Goal: Book appointment/travel/reservation

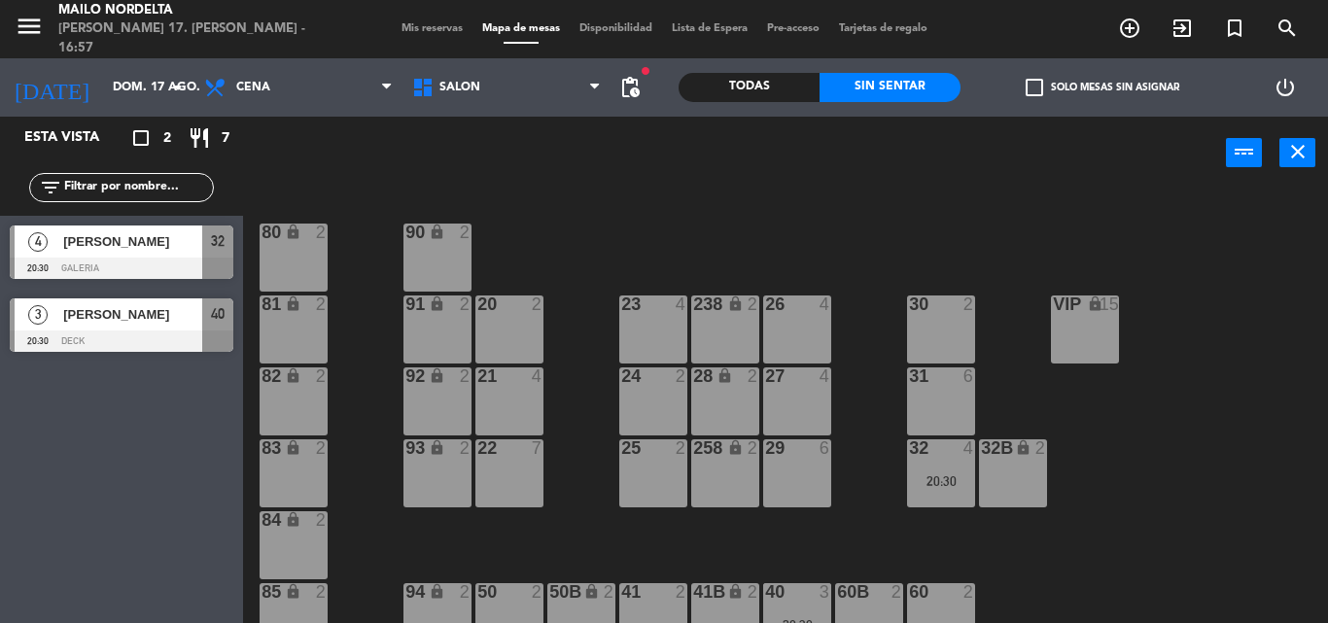
click at [655, 392] on div "24 2" at bounding box center [653, 402] width 68 height 68
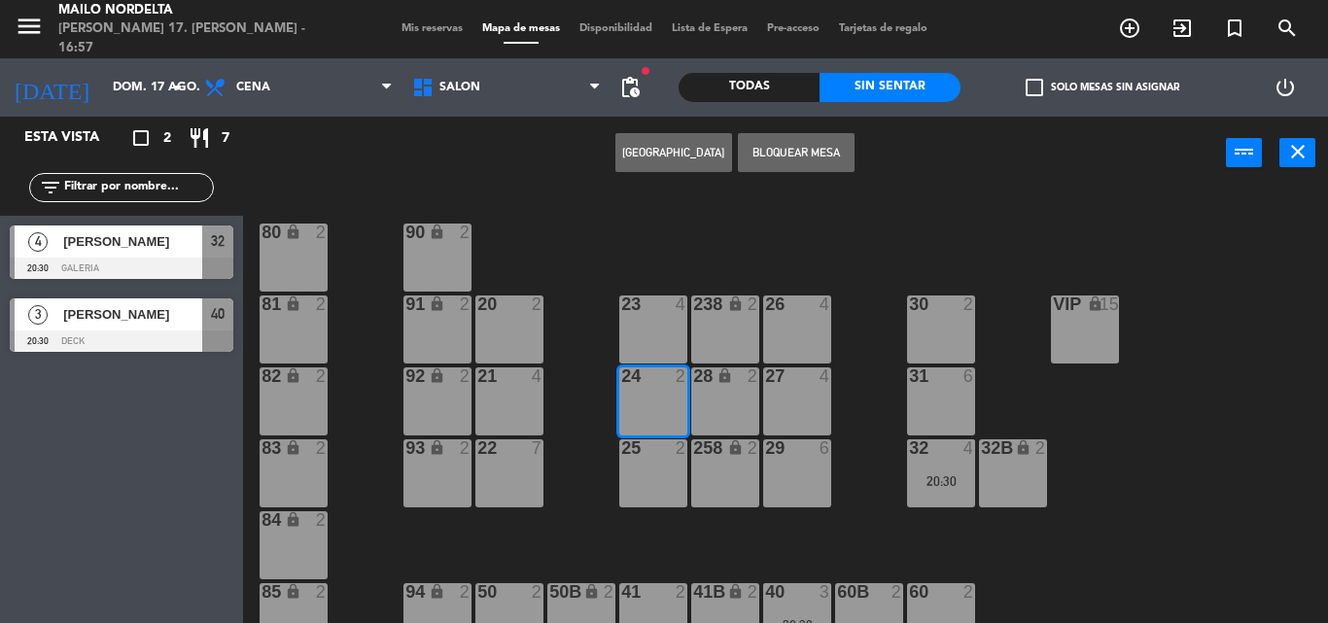
click at [656, 159] on button "[GEOGRAPHIC_DATA]" at bounding box center [674, 152] width 117 height 39
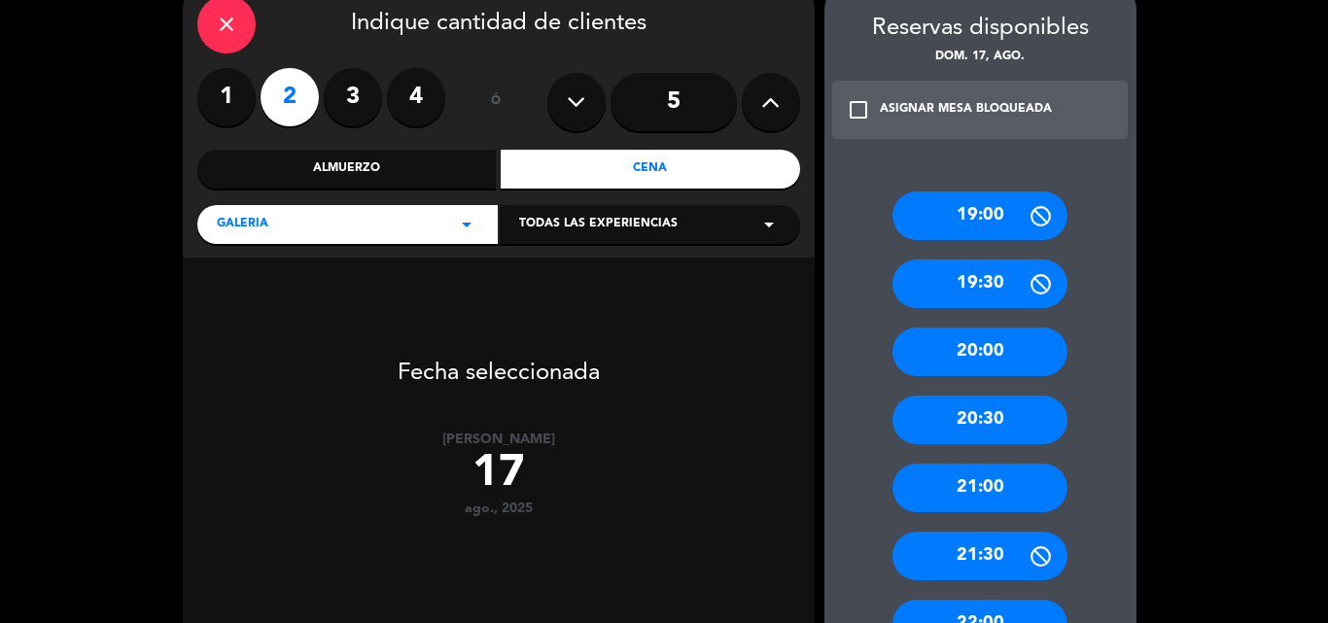
scroll to position [194, 0]
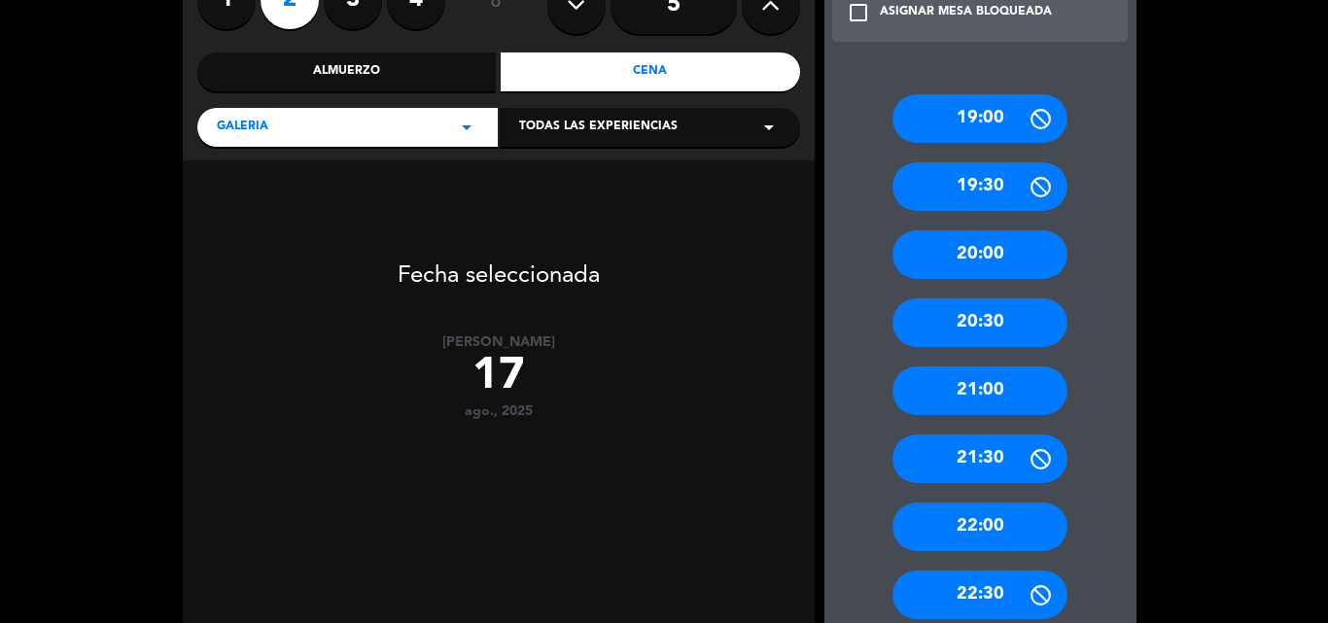
click at [974, 473] on div "21:30" at bounding box center [980, 459] width 175 height 49
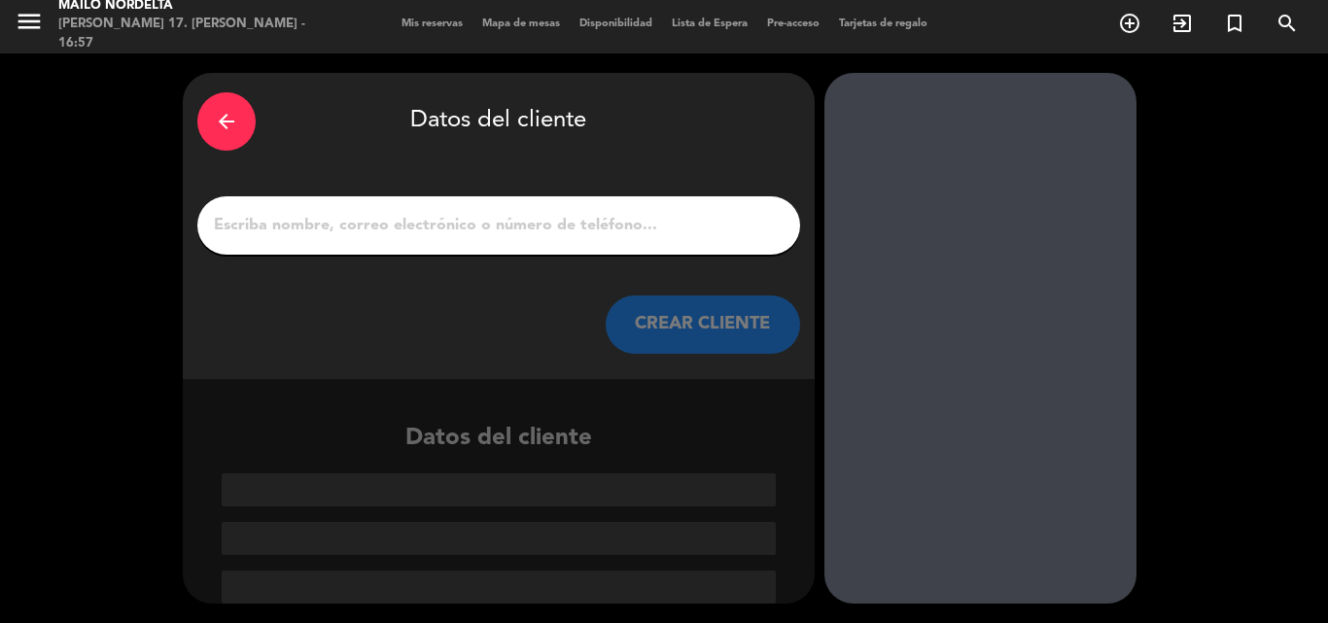
click at [359, 219] on input "1" at bounding box center [499, 225] width 574 height 27
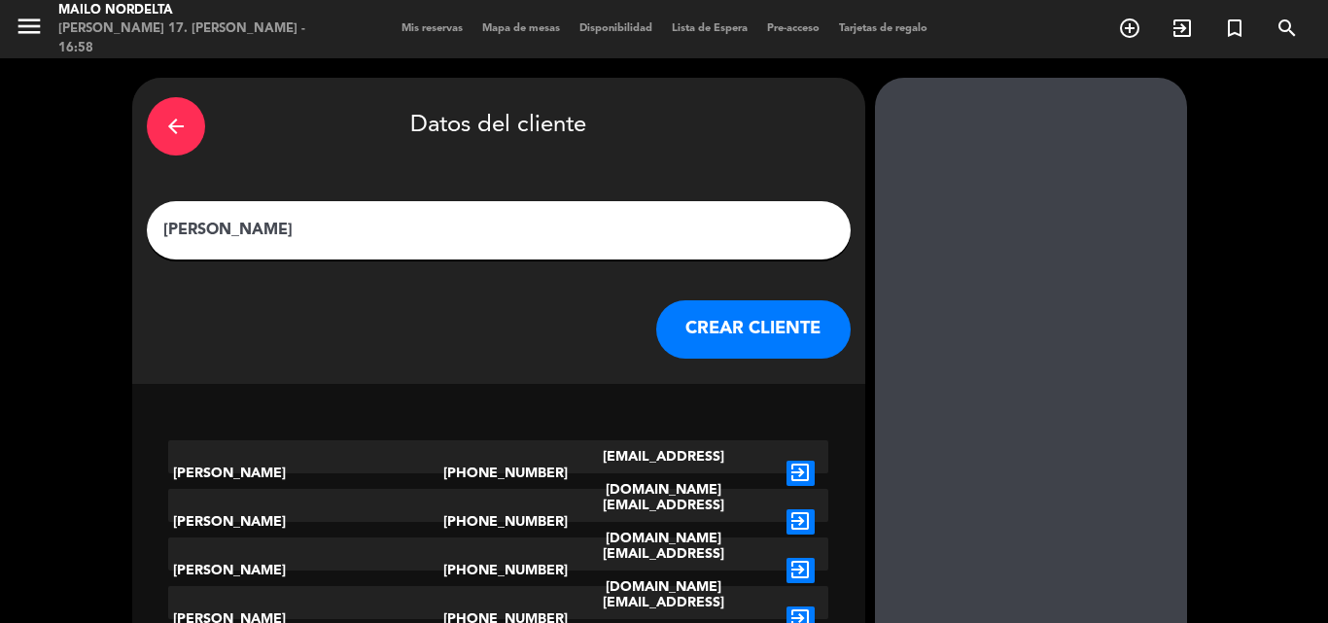
type input "[PERSON_NAME]"
click at [656, 331] on button "CREAR CLIENTE" at bounding box center [753, 329] width 194 height 58
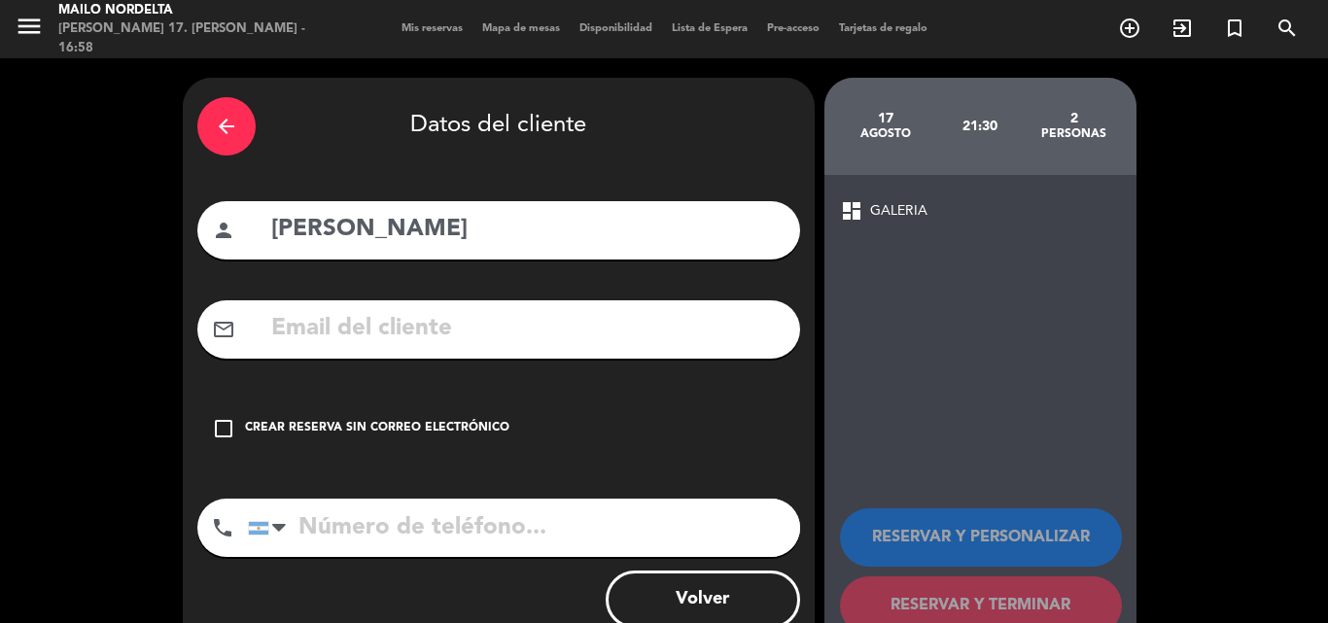
scroll to position [54, 0]
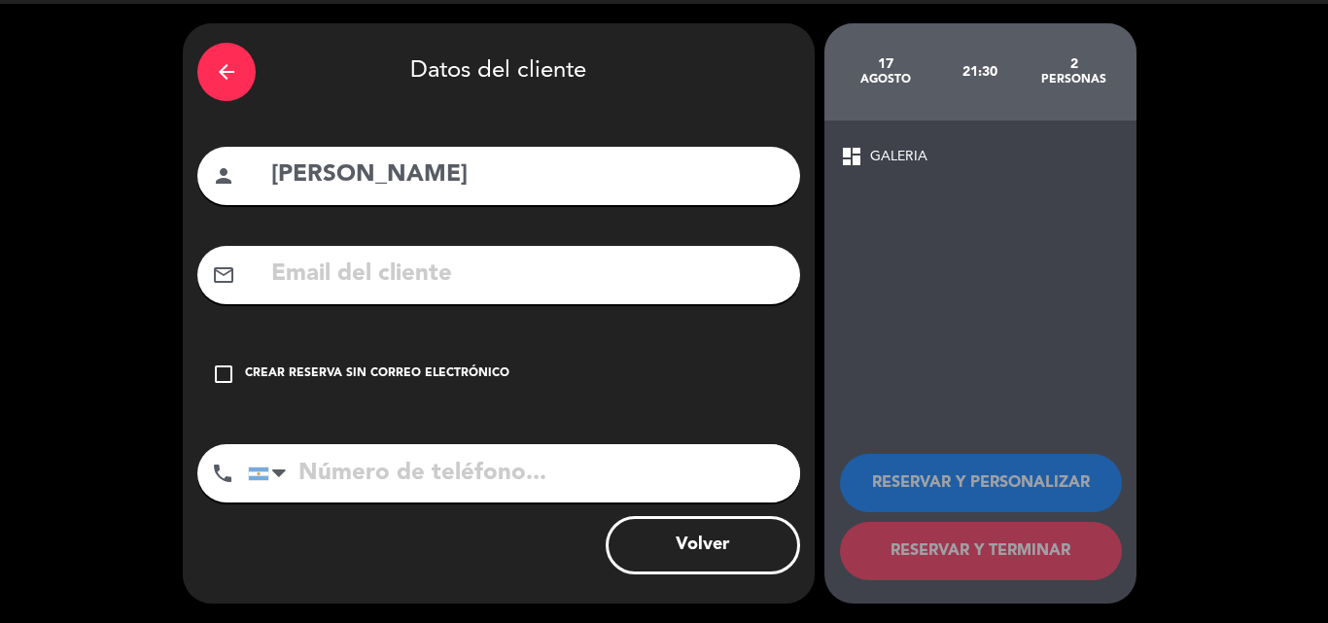
click at [420, 387] on div "check_box_outline_blank Crear reserva sin correo electrónico" at bounding box center [498, 374] width 603 height 58
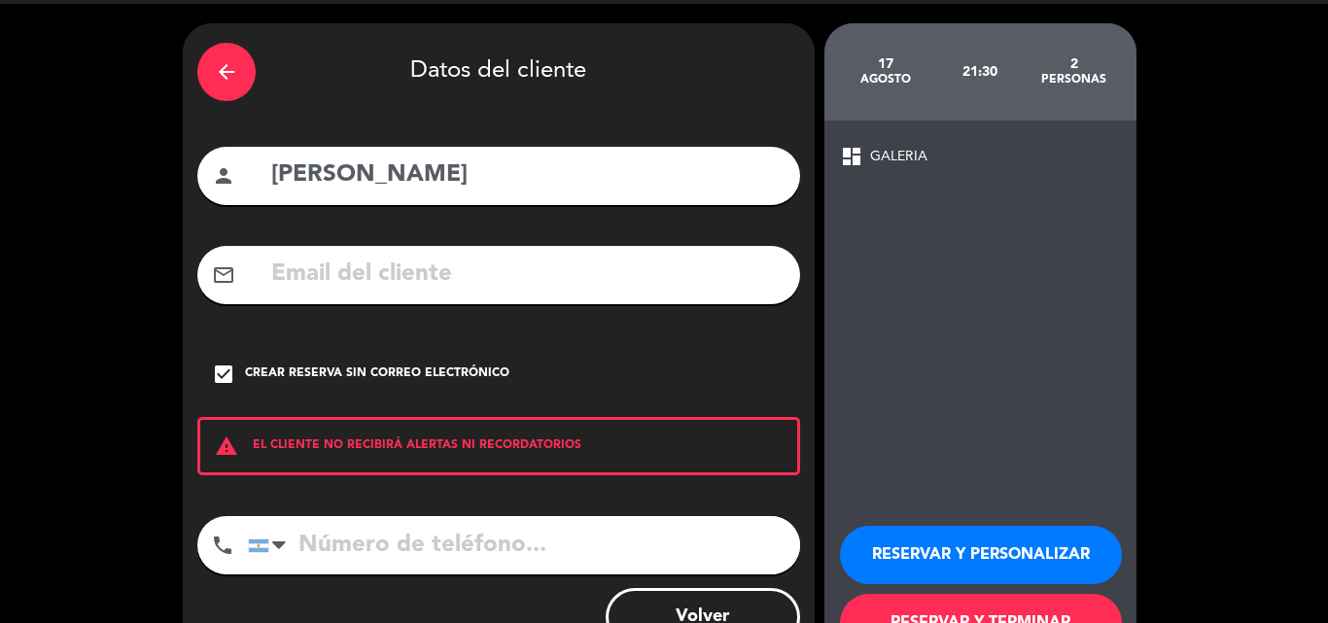
scroll to position [126, 0]
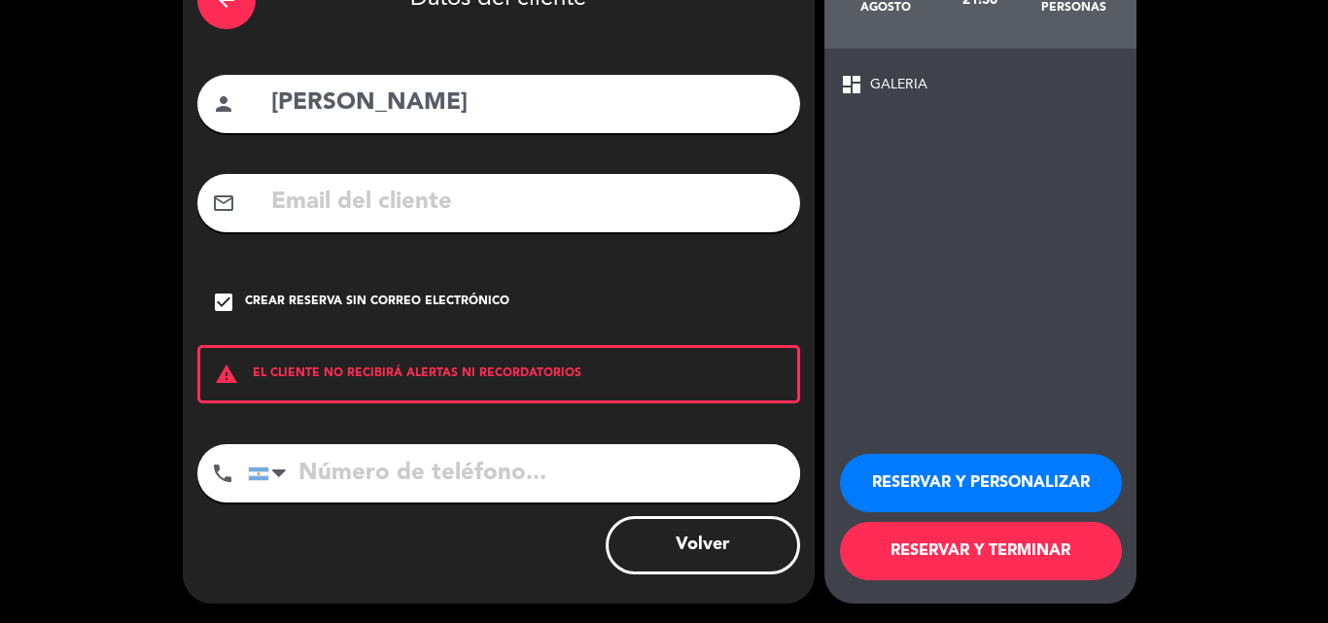
click at [950, 572] on button "RESERVAR Y TERMINAR" at bounding box center [981, 551] width 282 height 58
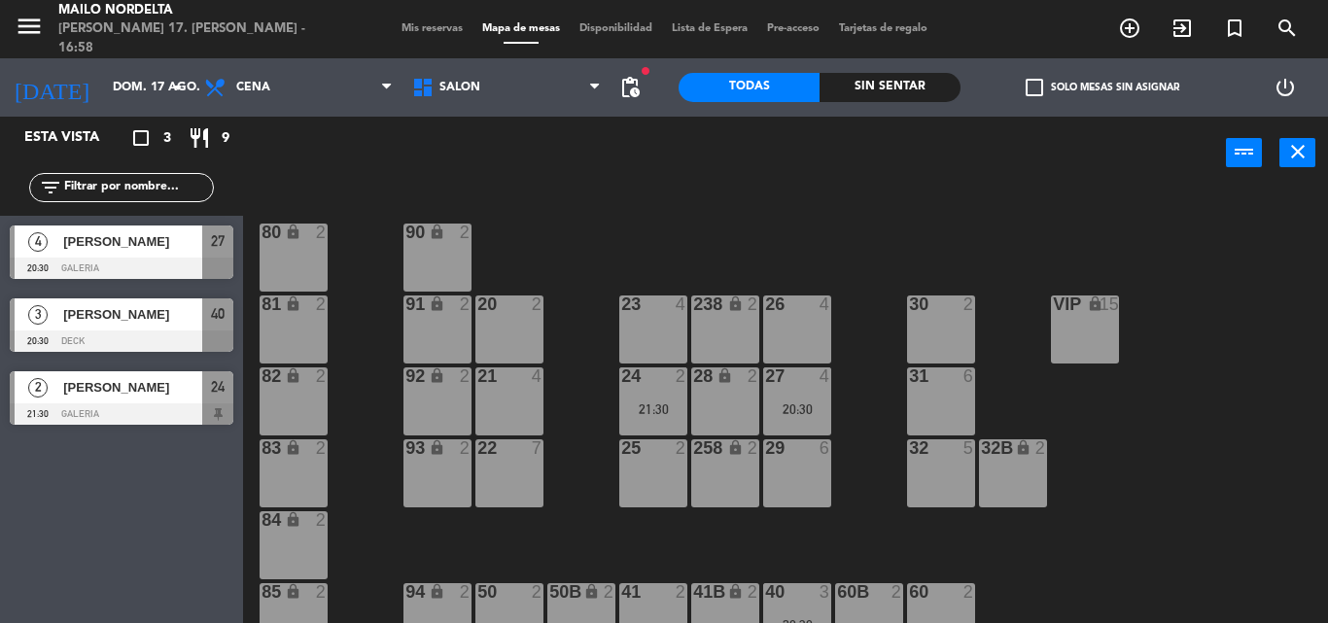
click at [171, 390] on span "[PERSON_NAME]" at bounding box center [132, 387] width 139 height 20
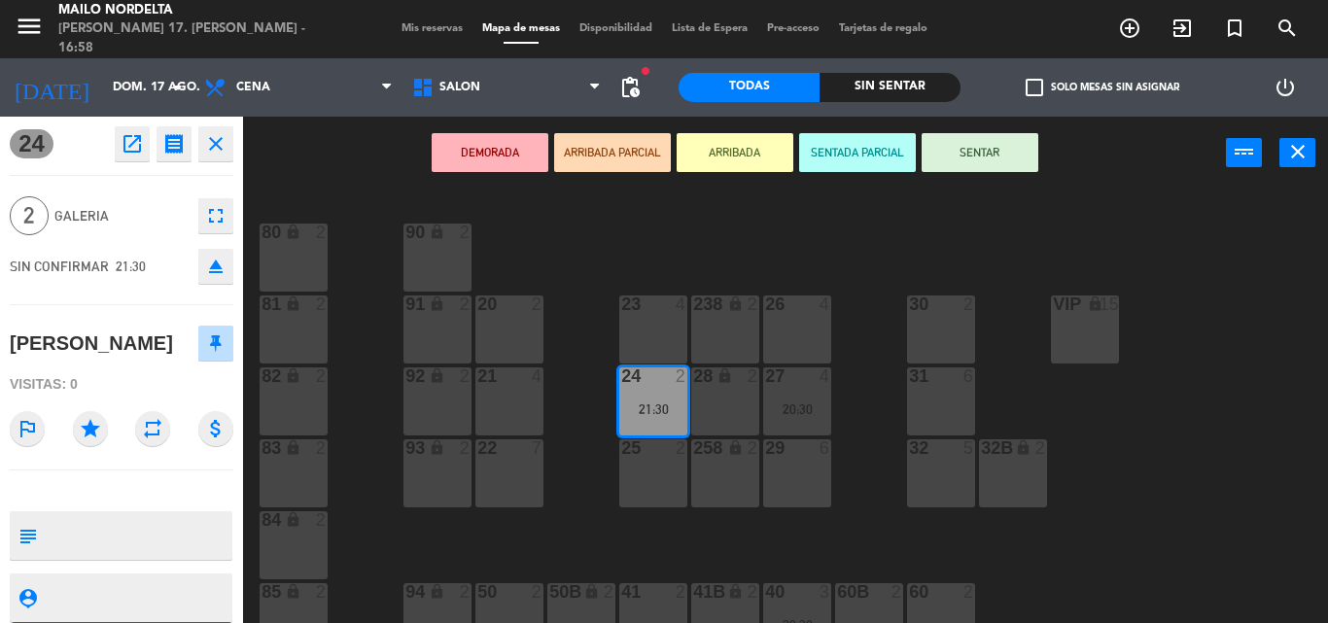
scroll to position [194, 0]
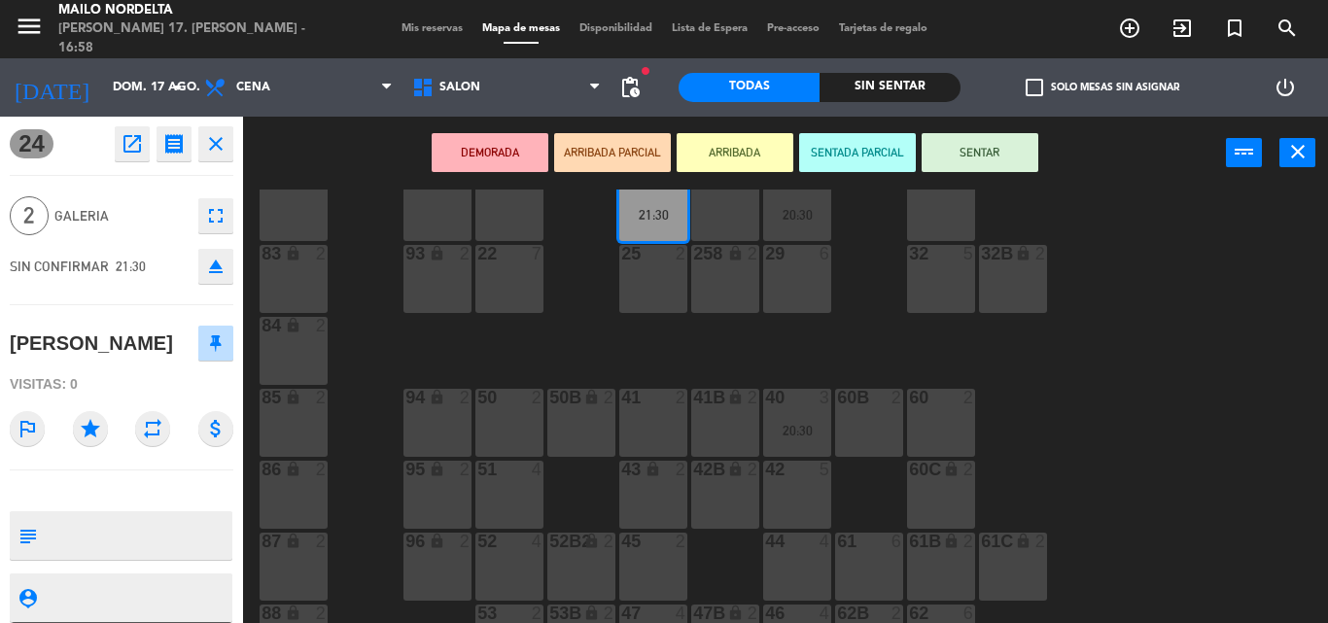
click at [947, 416] on div "60 2" at bounding box center [941, 423] width 68 height 68
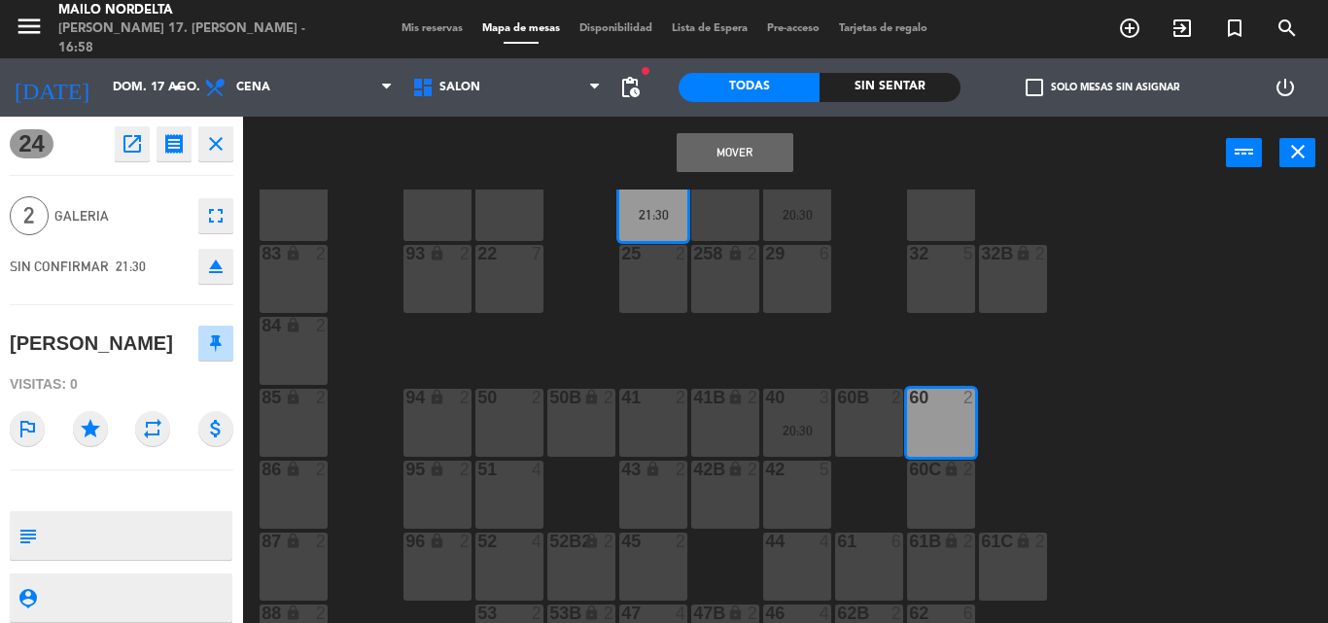
click at [709, 157] on button "Mover" at bounding box center [735, 152] width 117 height 39
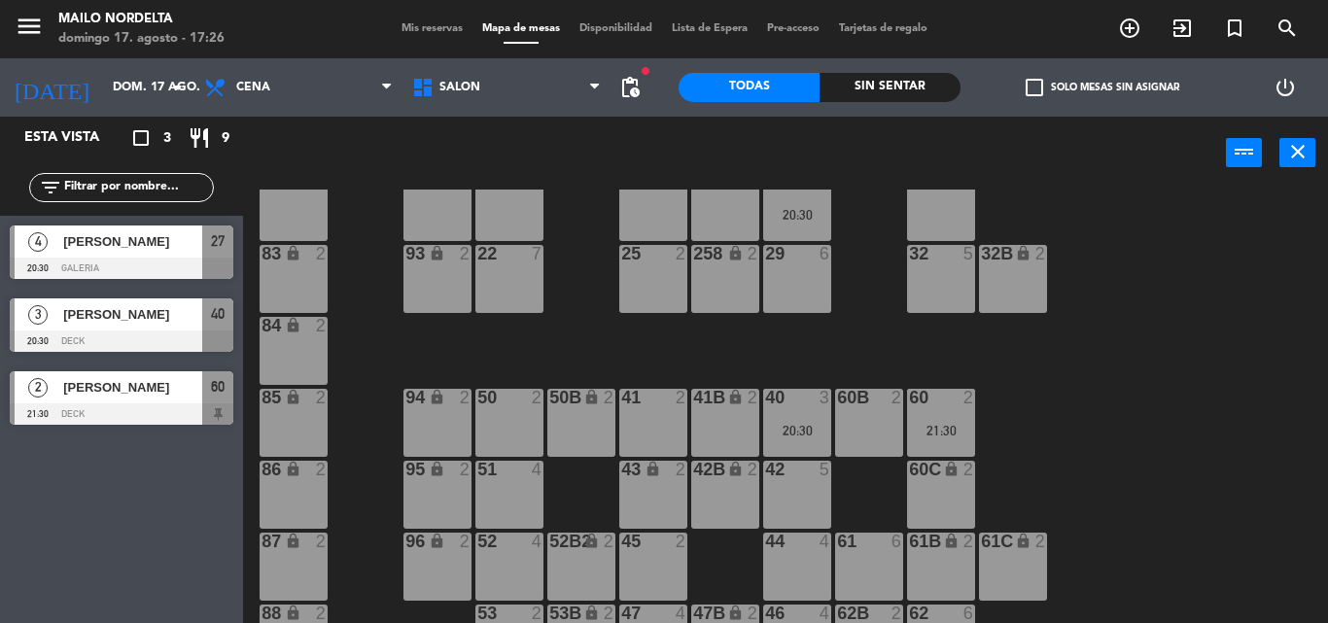
scroll to position [97, 0]
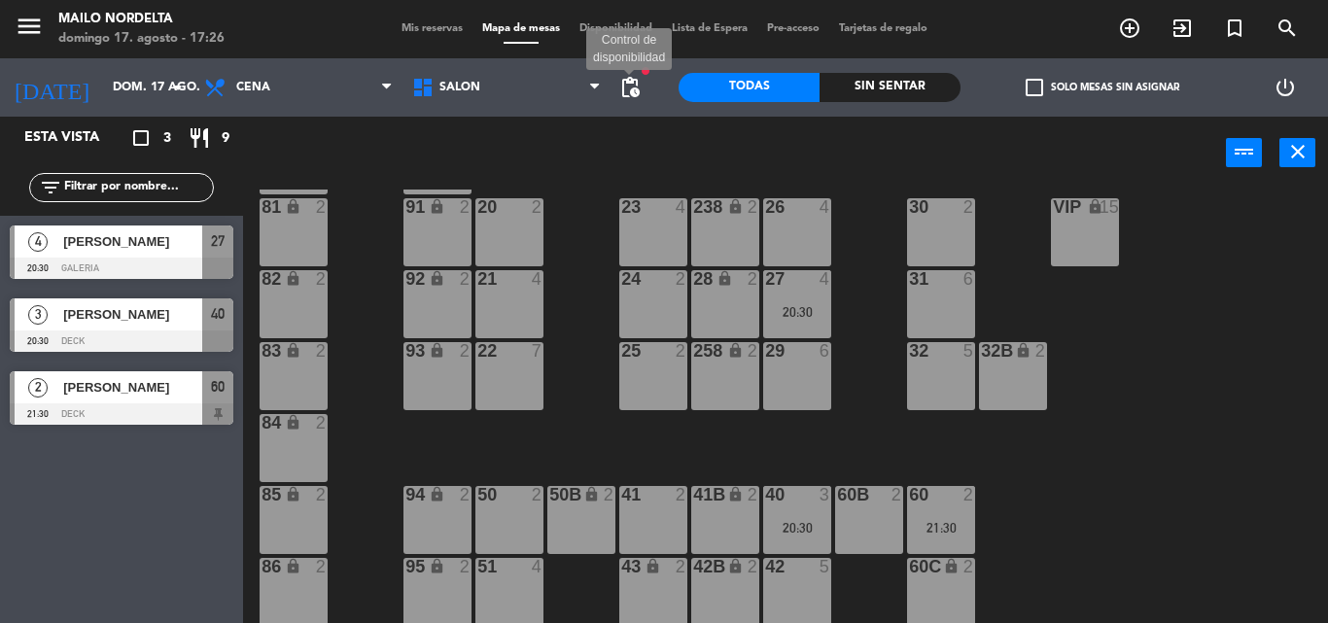
click at [627, 89] on span "pending_actions" at bounding box center [630, 87] width 23 height 23
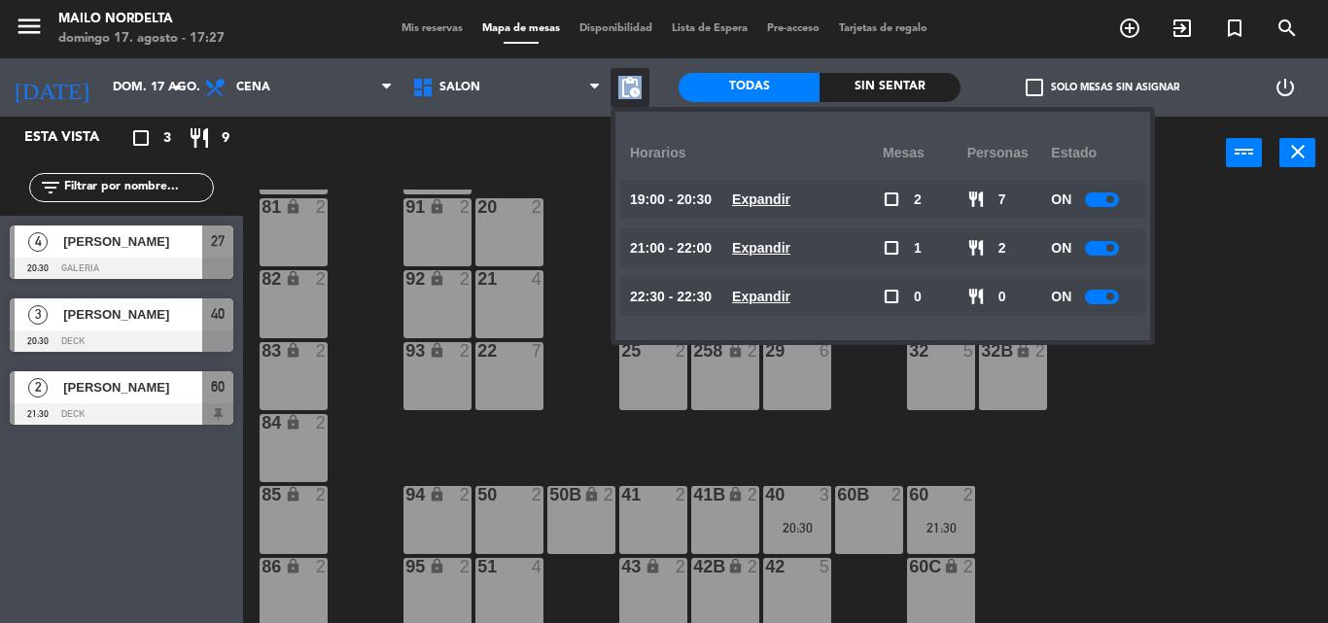
click at [625, 89] on span "pending_actions" at bounding box center [630, 87] width 23 height 23
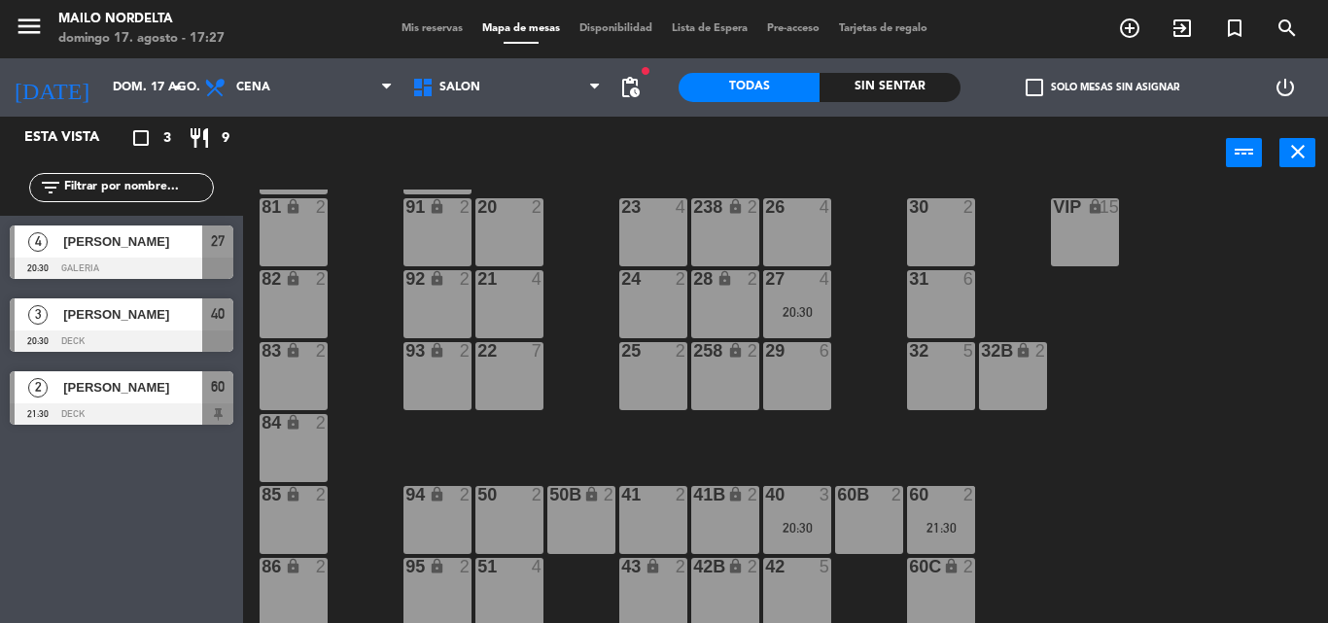
click at [583, 384] on div "80 lock 2 90 lock 2 20 2 23 4 26 4 30 2 VIP lock 15 81 lock 2 91 lock 2 238 loc…" at bounding box center [793, 407] width 1072 height 434
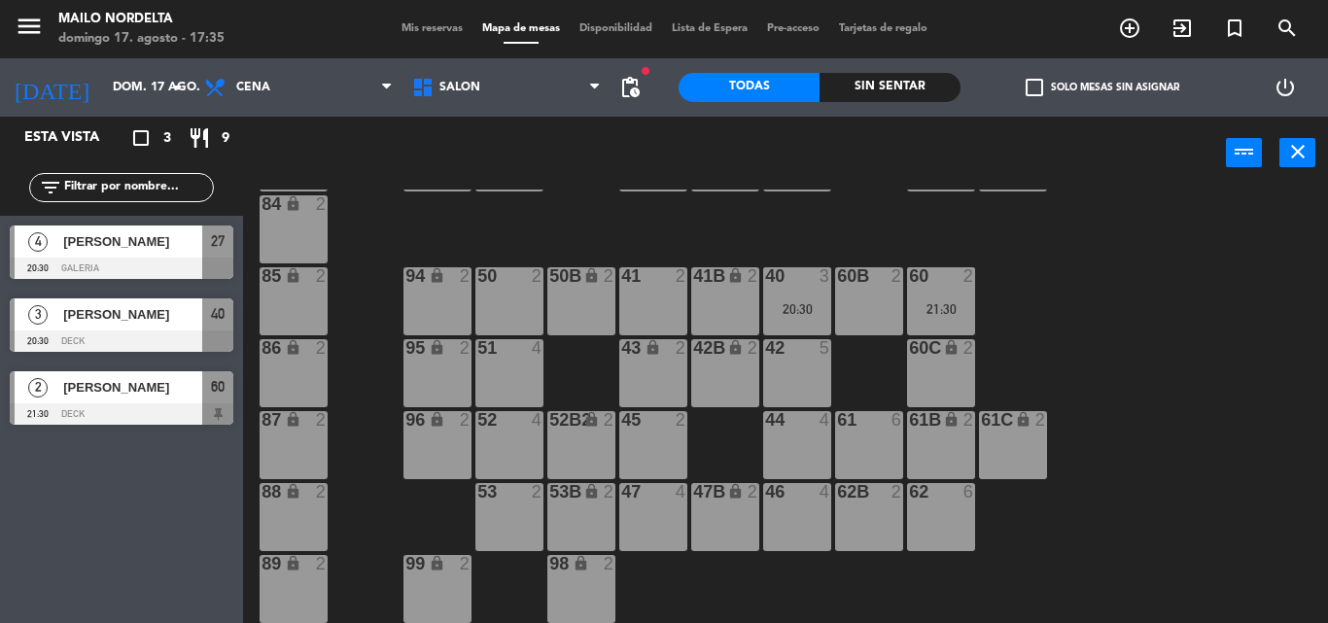
scroll to position [0, 0]
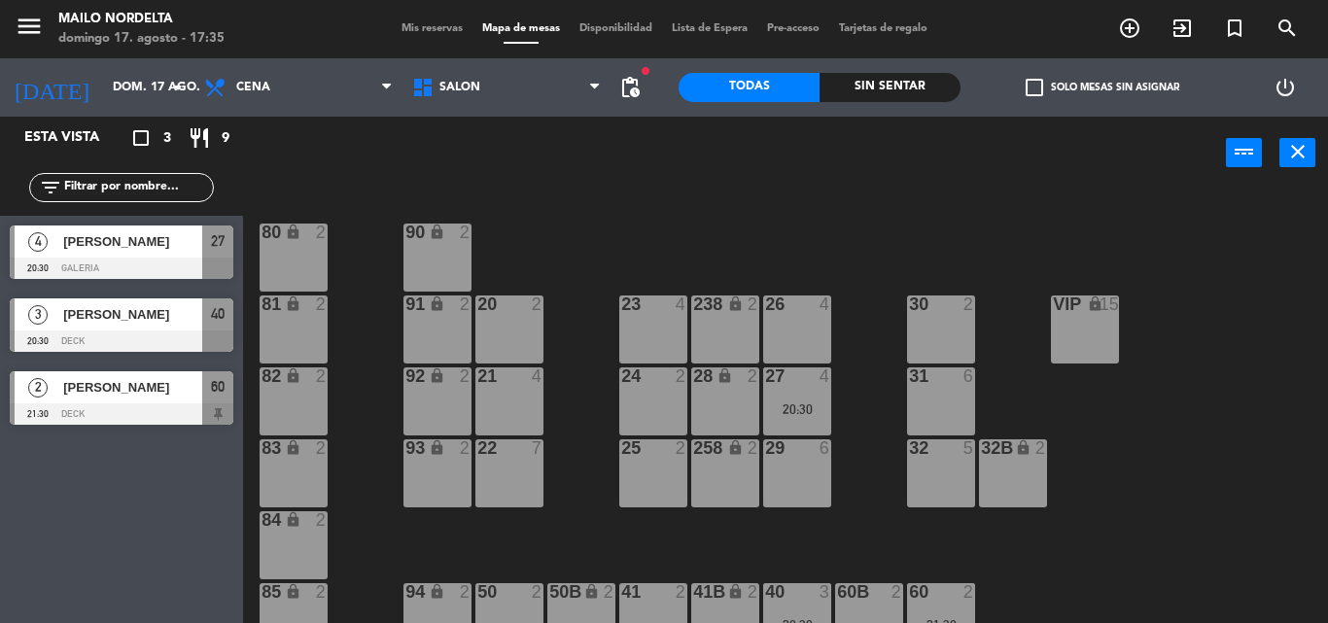
click at [392, 25] on span "Mis reservas" at bounding box center [432, 28] width 81 height 11
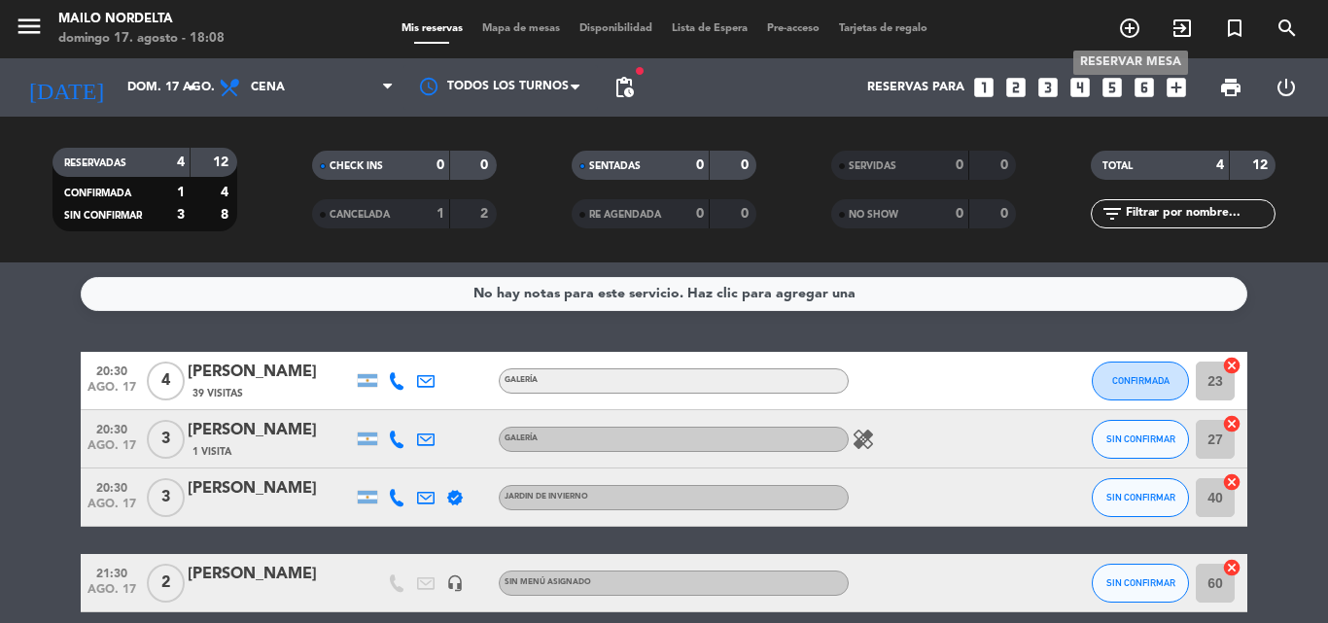
click at [1124, 33] on icon "add_circle_outline" at bounding box center [1129, 28] width 23 height 23
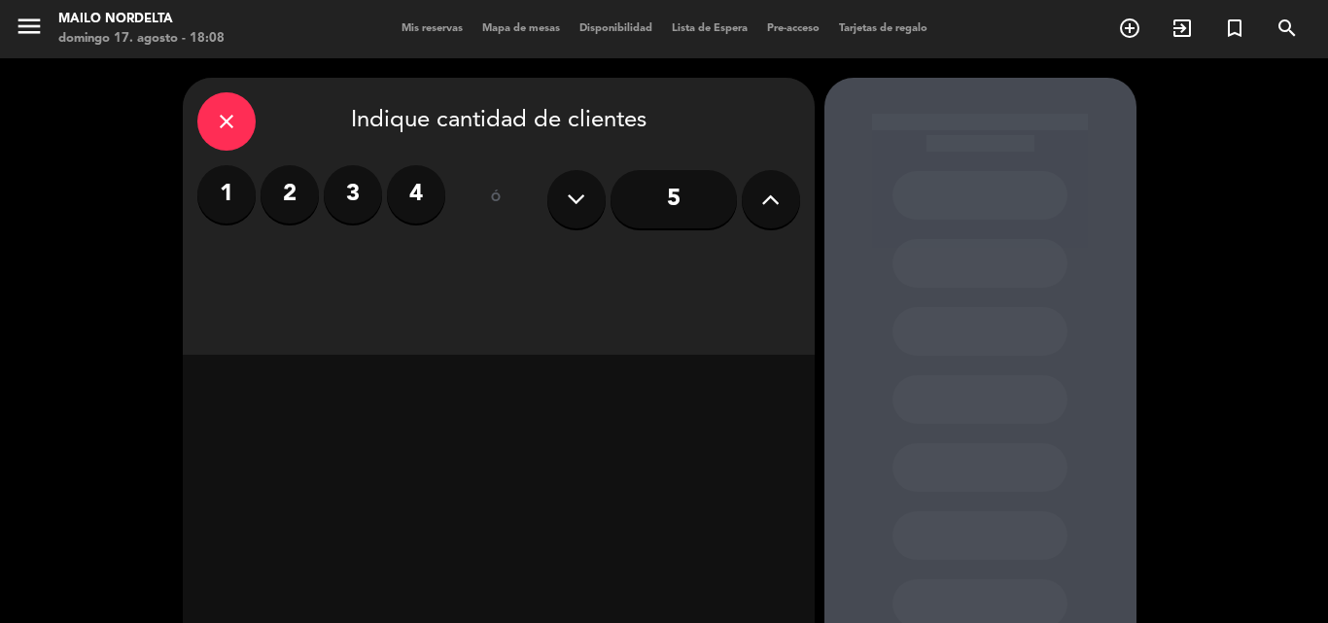
click at [301, 192] on label "2" at bounding box center [290, 194] width 58 height 58
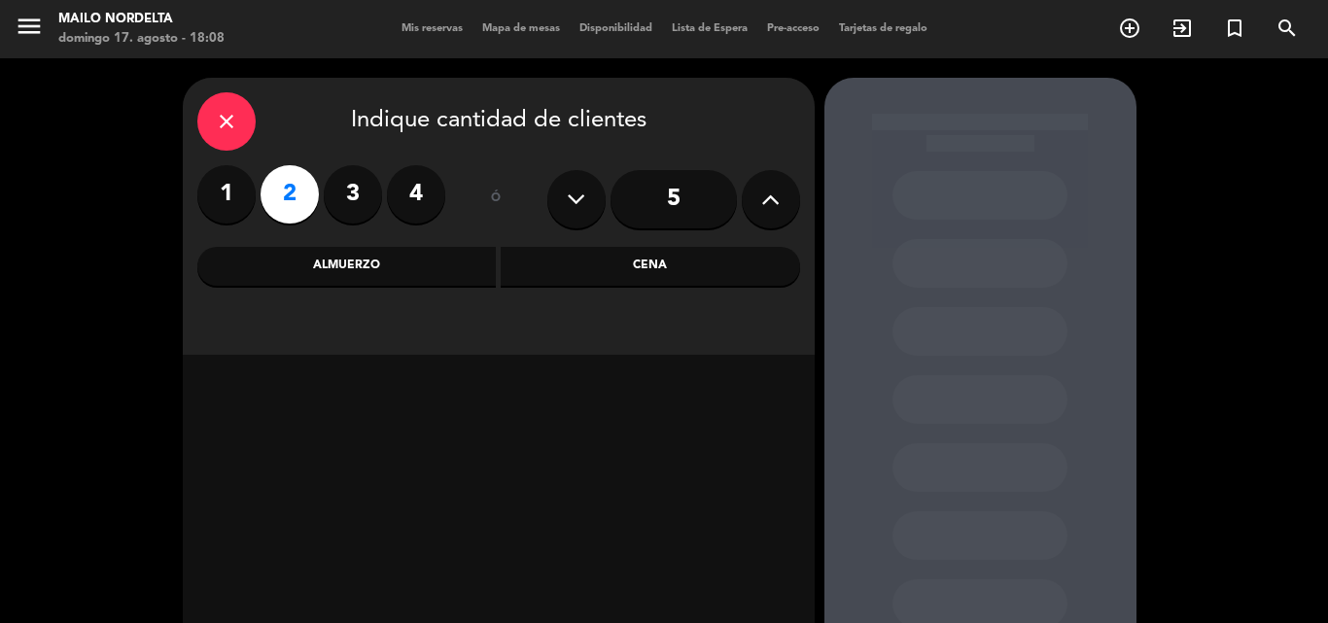
click at [608, 264] on div "Cena" at bounding box center [651, 266] width 300 height 39
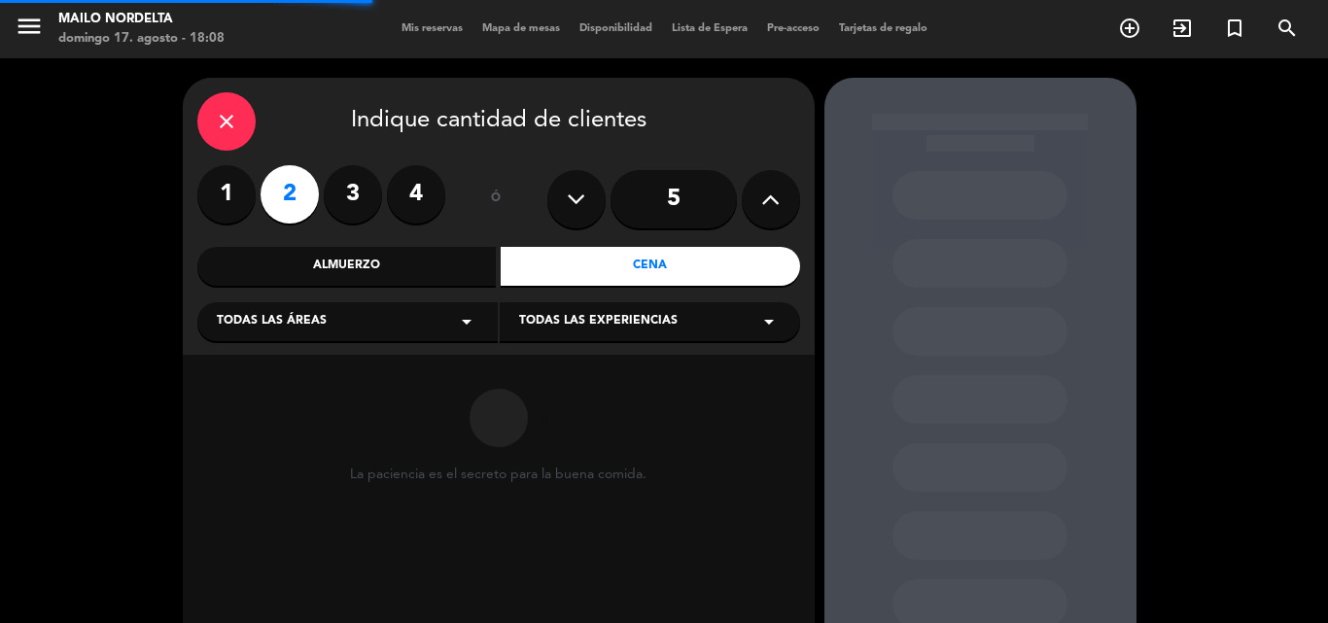
scroll to position [97, 0]
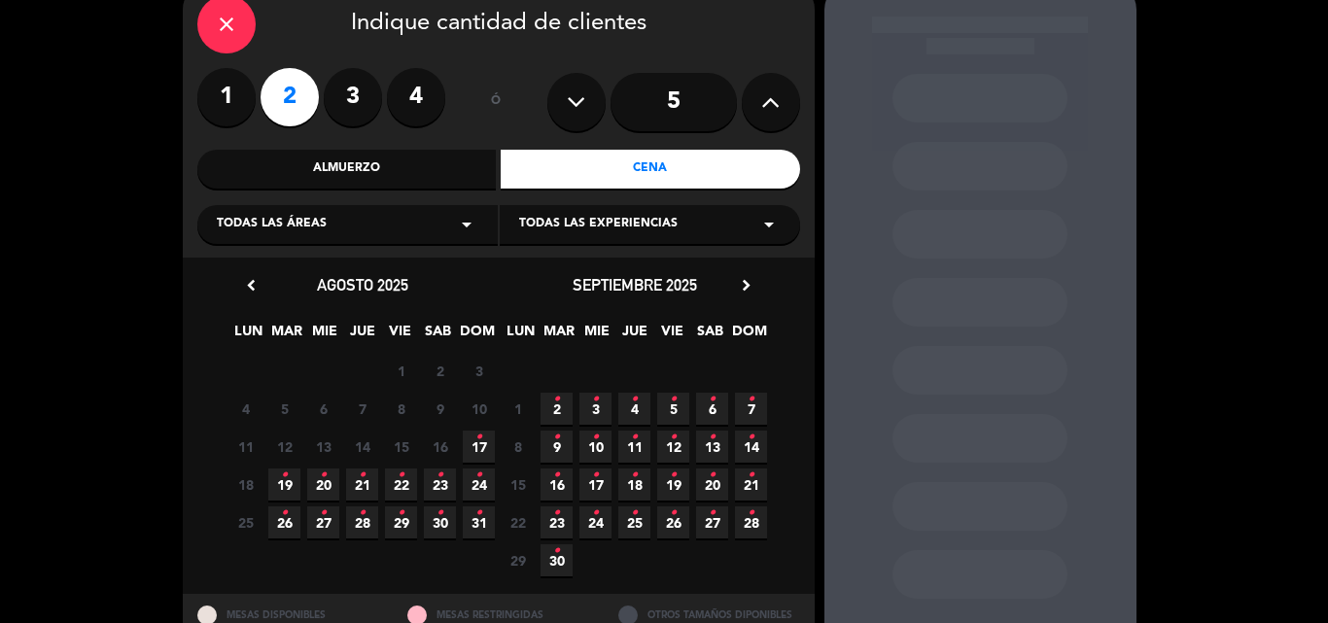
click at [484, 455] on span "17 •" at bounding box center [479, 447] width 32 height 32
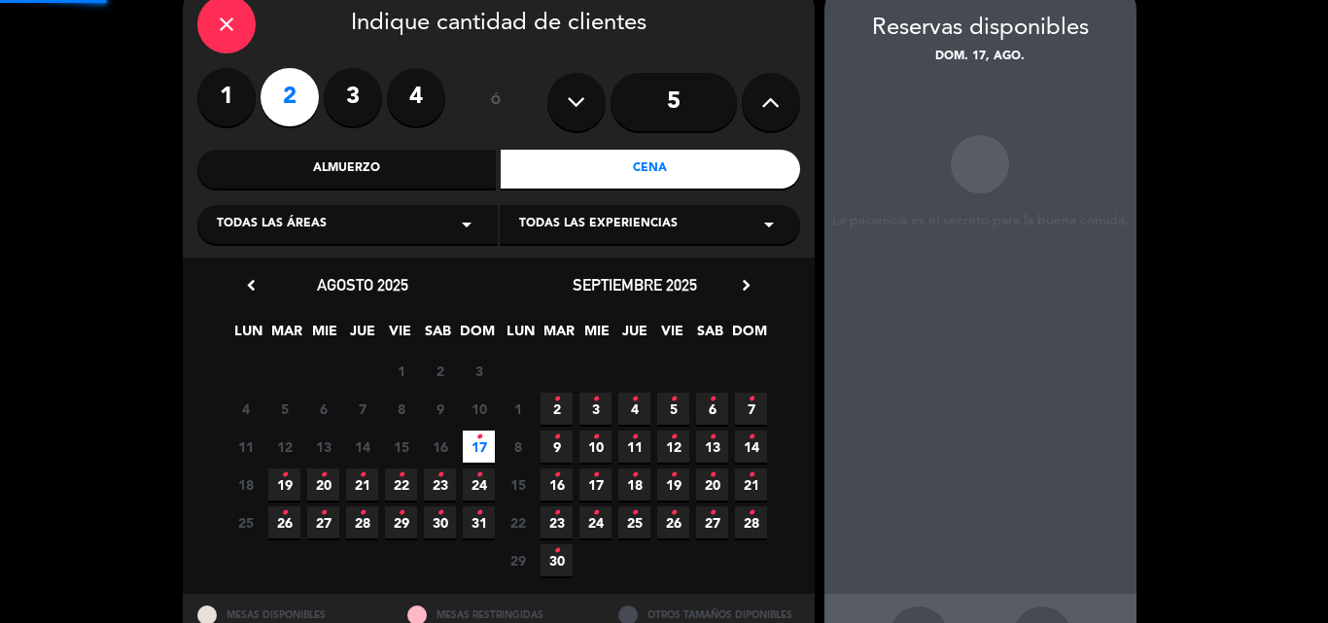
scroll to position [78, 0]
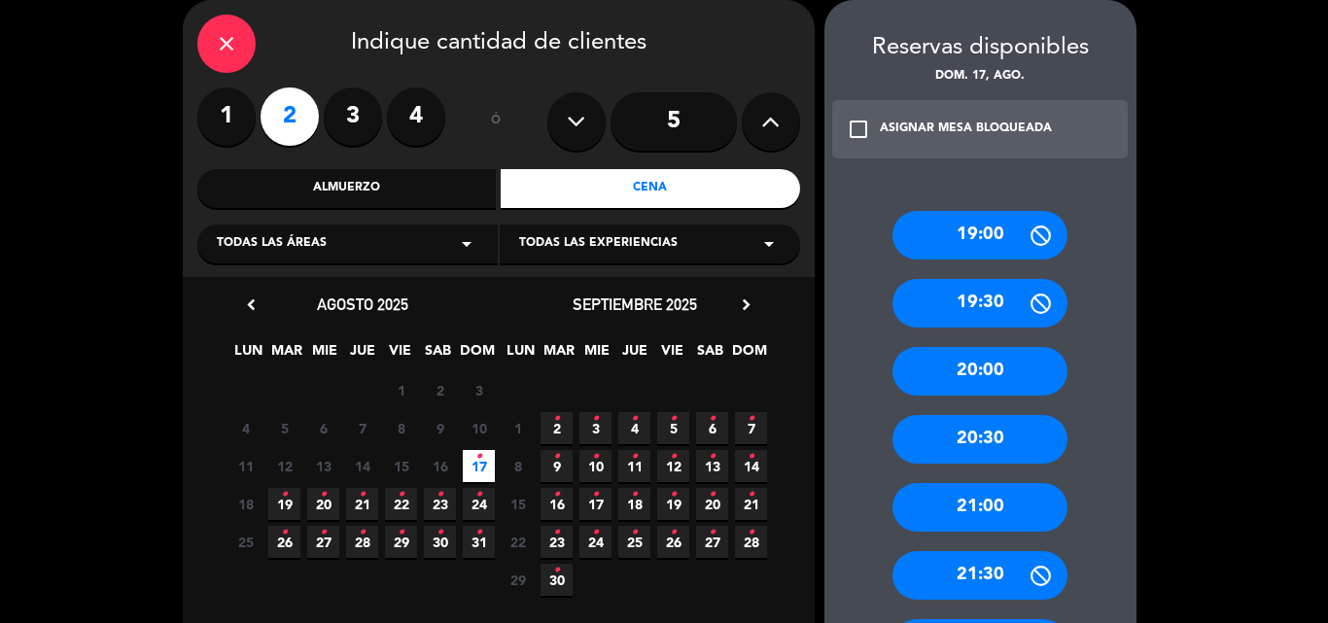
click at [972, 361] on div "20:00" at bounding box center [980, 371] width 175 height 49
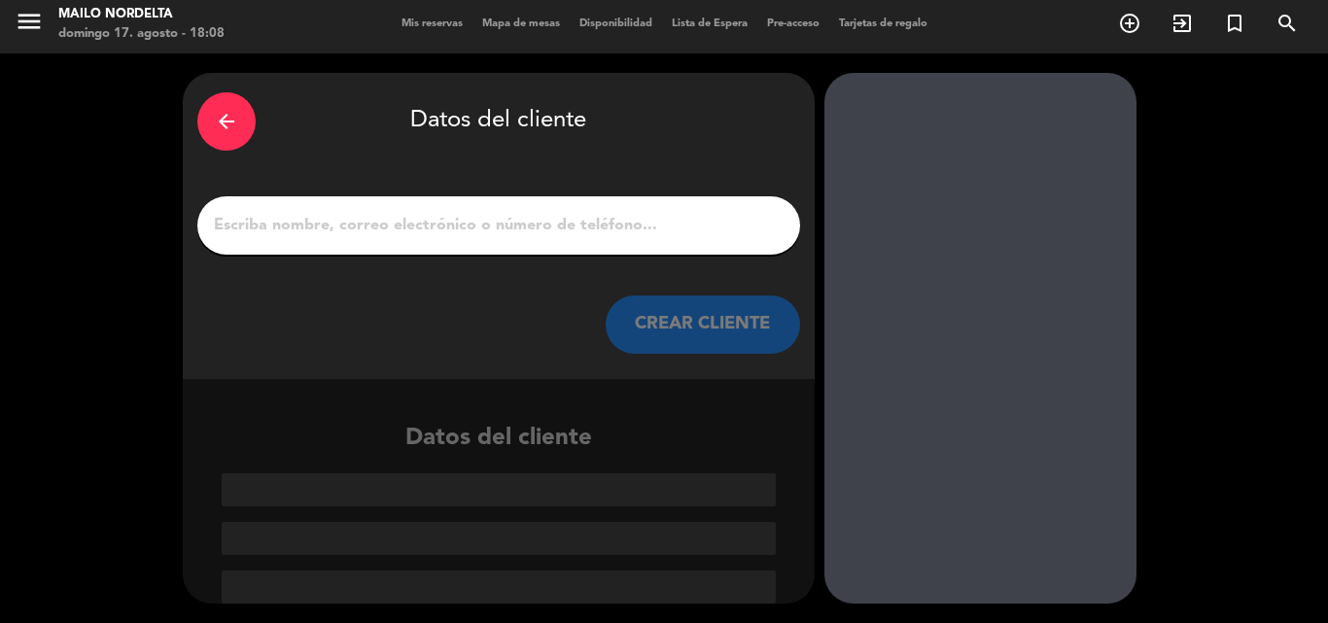
scroll to position [5, 0]
click at [540, 218] on input "1" at bounding box center [499, 225] width 574 height 27
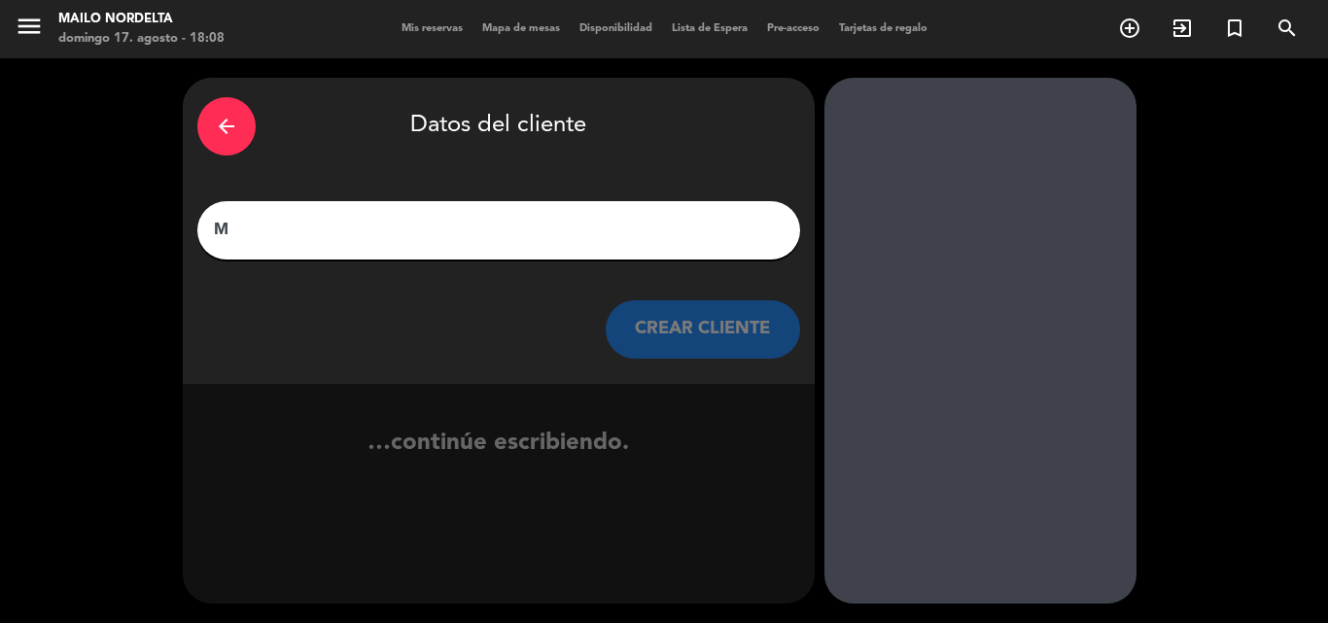
scroll to position [0, 0]
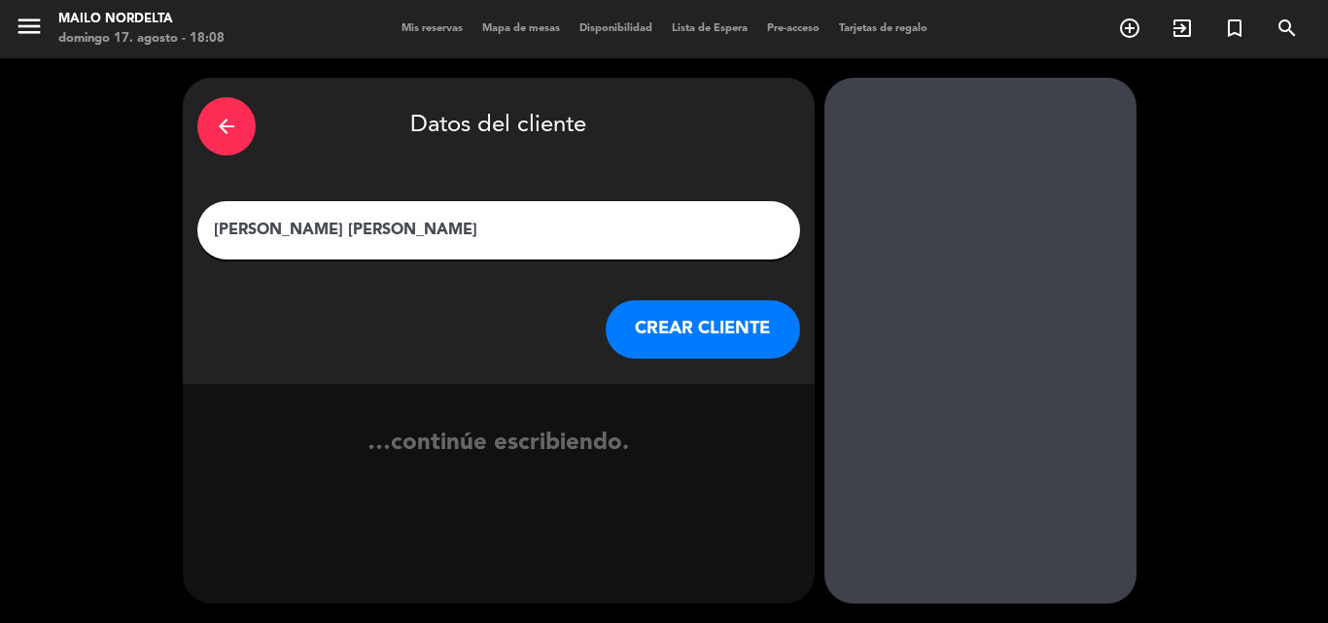
type input "[PERSON_NAME] [PERSON_NAME]"
click at [648, 348] on button "CREAR CLIENTE" at bounding box center [703, 329] width 194 height 58
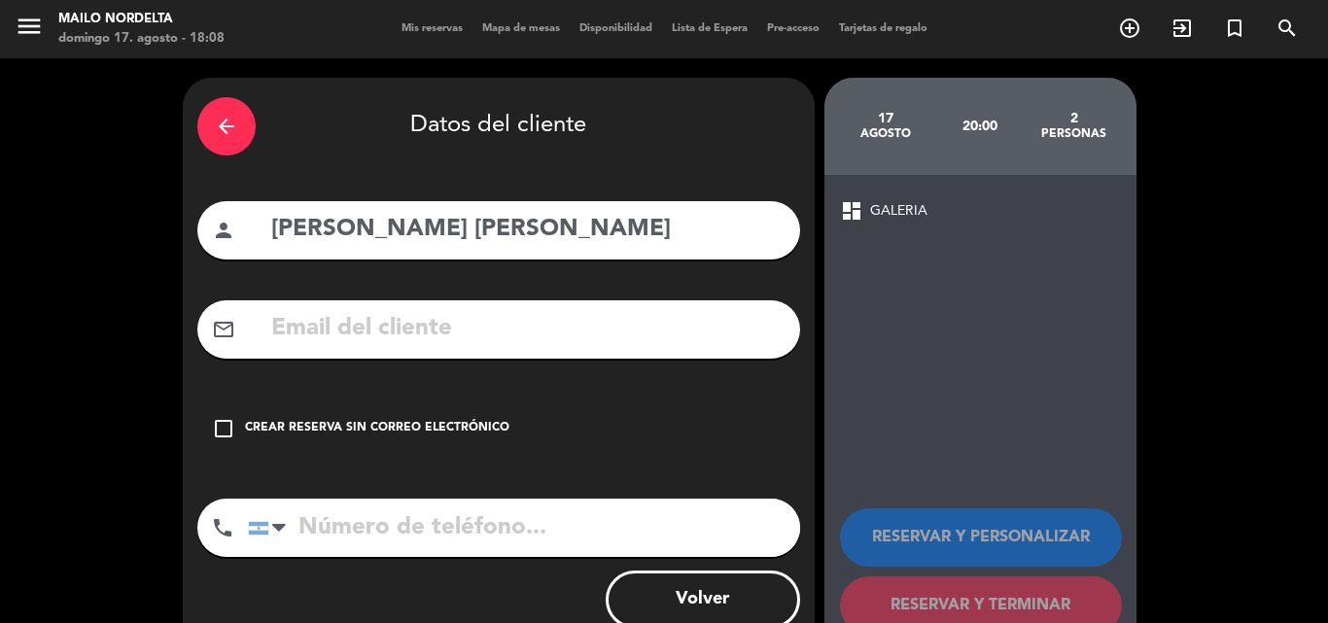
click at [389, 444] on div "check_box_outline_blank Crear reserva sin correo electrónico" at bounding box center [498, 429] width 603 height 58
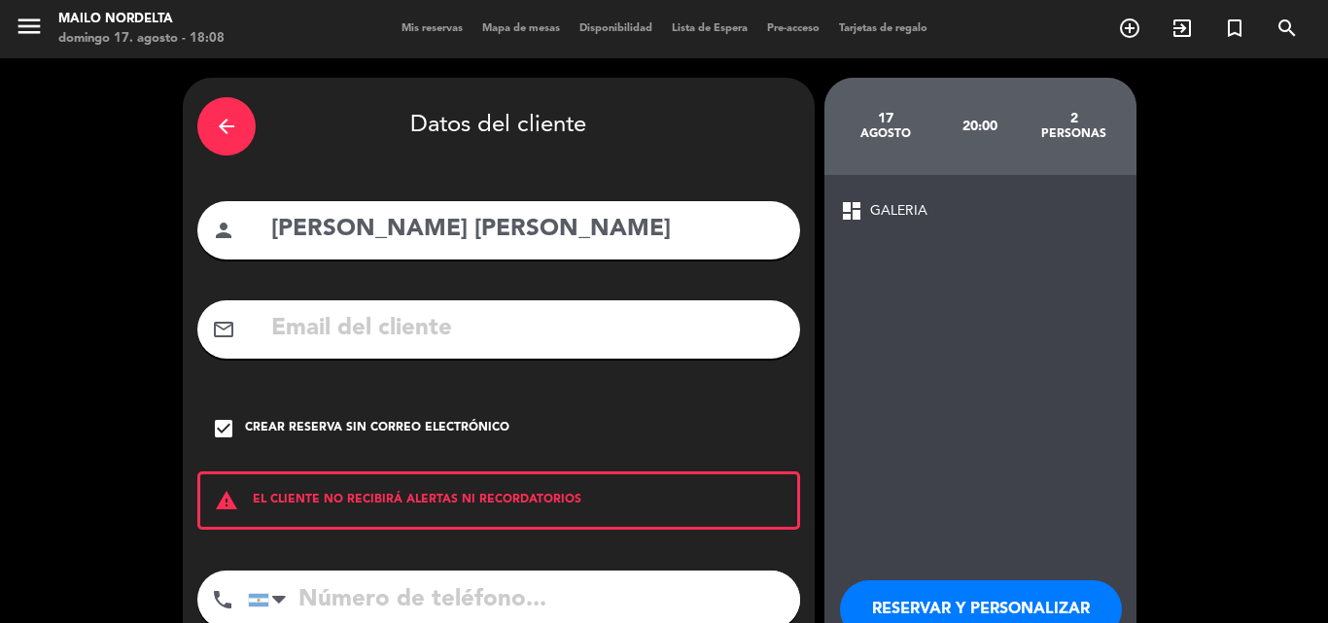
scroll to position [126, 0]
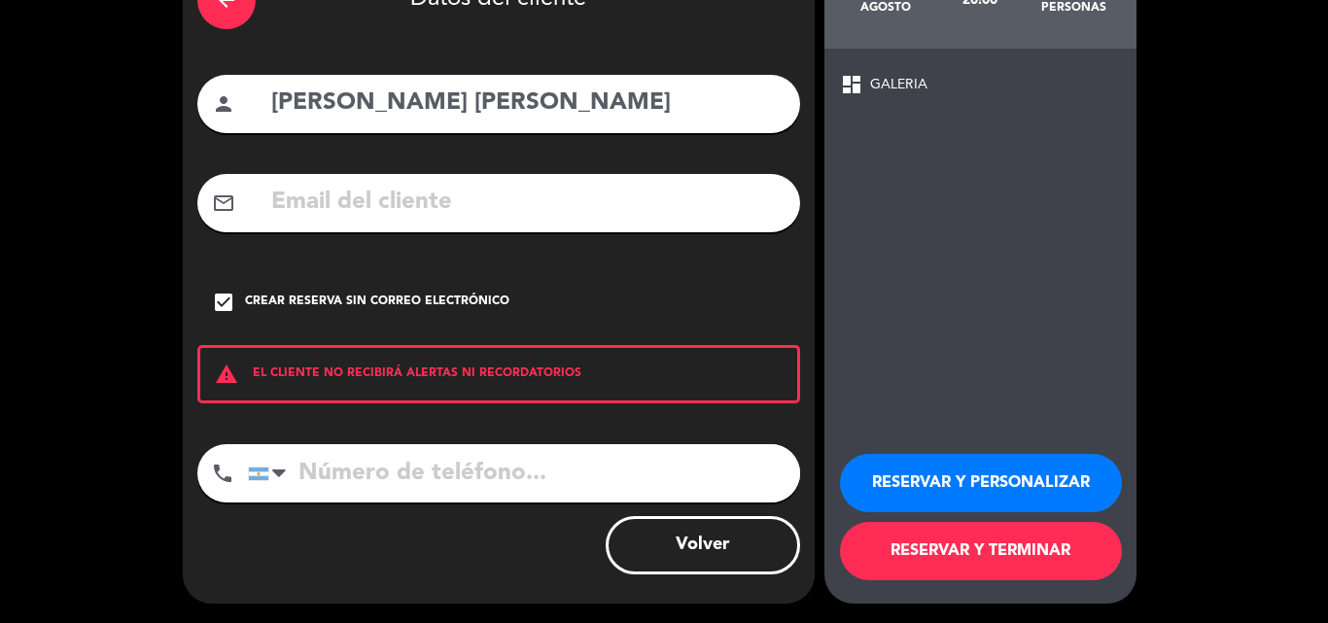
click at [373, 470] on input "tel" at bounding box center [524, 473] width 552 height 58
type input "1140423423"
click at [923, 570] on button "RESERVAR Y TERMINAR" at bounding box center [981, 551] width 282 height 58
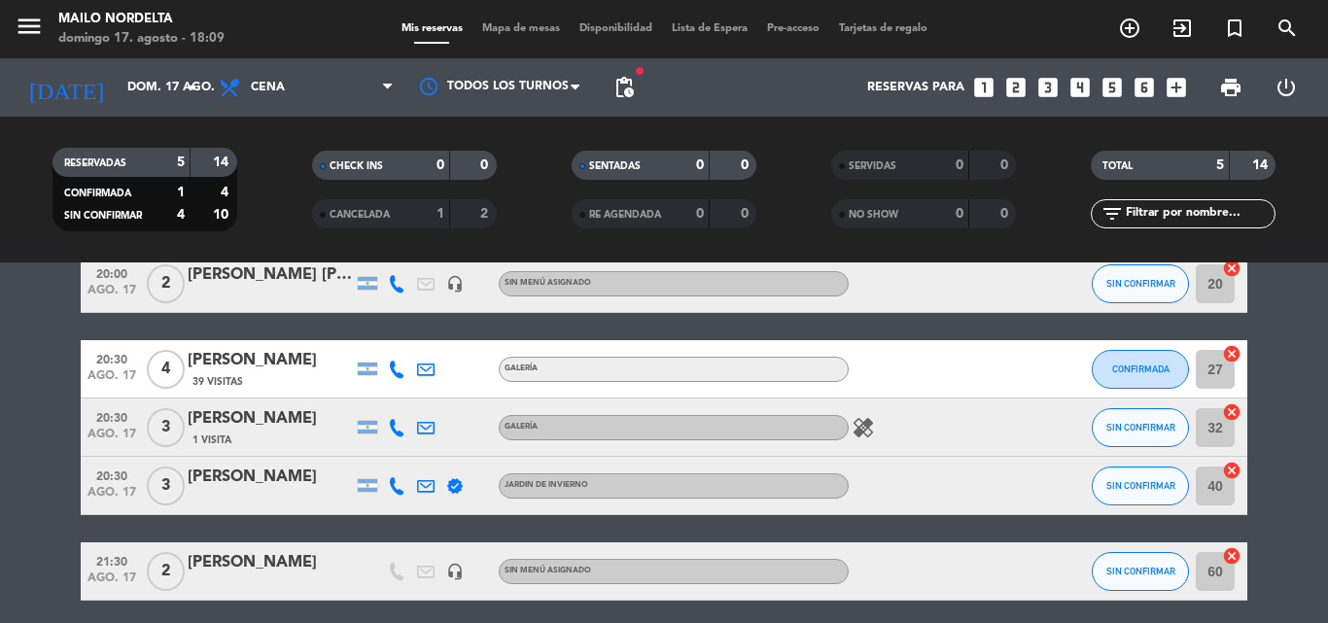
scroll to position [172, 0]
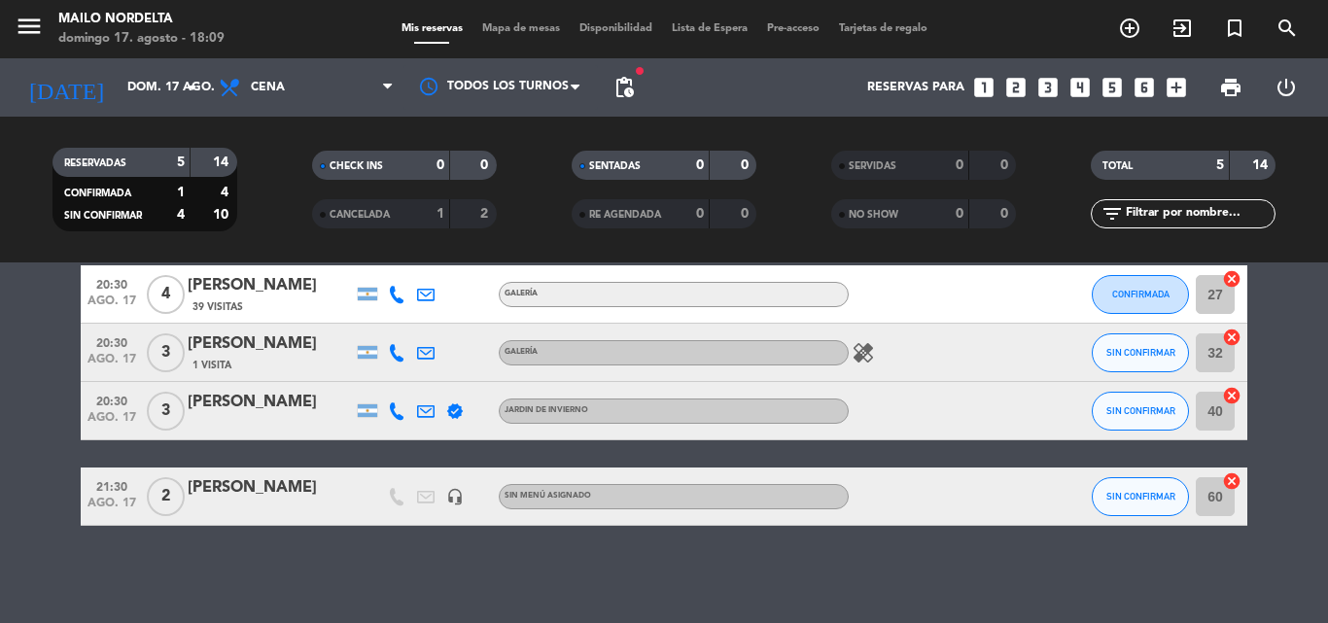
click at [388, 357] on icon at bounding box center [397, 353] width 18 height 18
click at [393, 358] on icon at bounding box center [397, 353] width 18 height 18
click at [853, 358] on icon "healing" at bounding box center [863, 352] width 23 height 23
click at [856, 358] on icon "healing" at bounding box center [863, 352] width 23 height 23
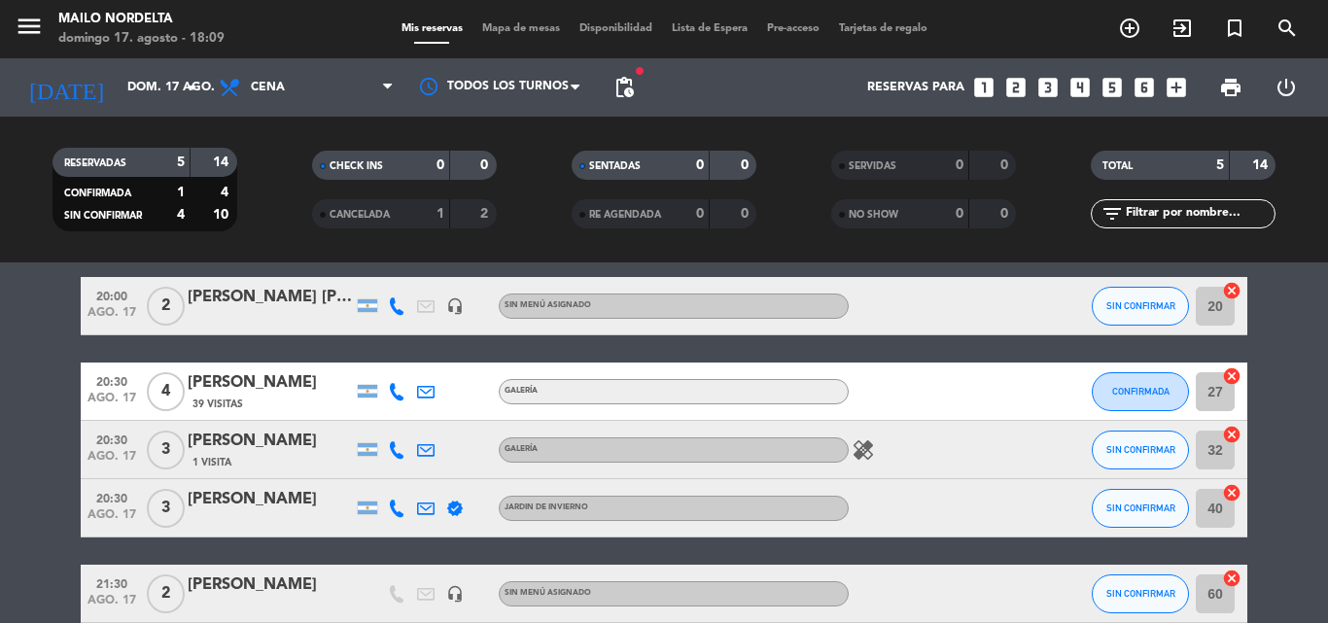
scroll to position [0, 0]
